Goal: Navigation & Orientation: Find specific page/section

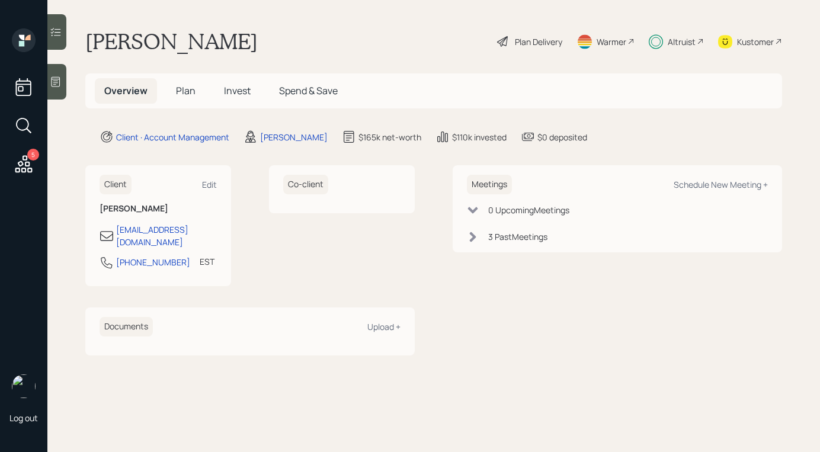
click at [675, 43] on div "Altruist" at bounding box center [682, 42] width 28 height 12
click at [673, 319] on div "Meetings Schedule New Meeting + 0 Upcoming Meeting s 3 Past Meeting s" at bounding box center [617, 260] width 329 height 190
click at [502, 43] on icon at bounding box center [503, 41] width 14 height 14
click at [687, 43] on div "Altruist" at bounding box center [682, 42] width 28 height 12
click at [27, 166] on icon at bounding box center [23, 163] width 17 height 17
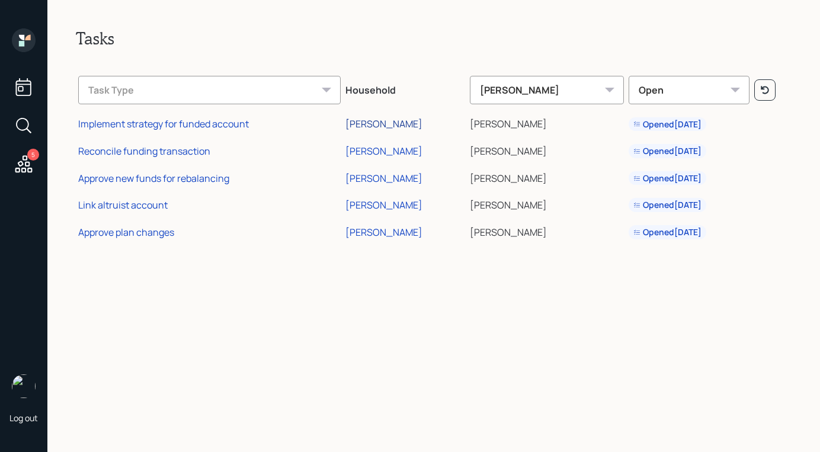
click at [396, 128] on div "[PERSON_NAME]" at bounding box center [383, 123] width 77 height 13
